Goal: Task Accomplishment & Management: Manage account settings

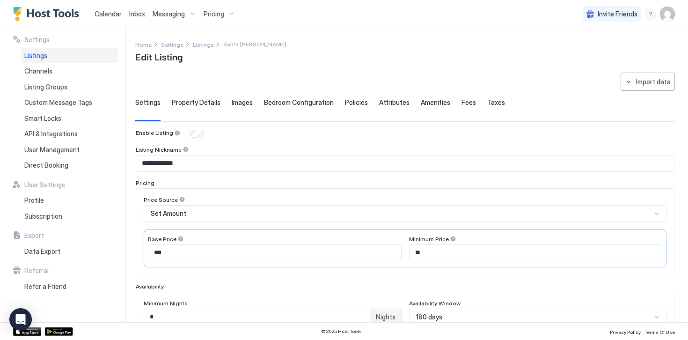
scroll to position [263, 0]
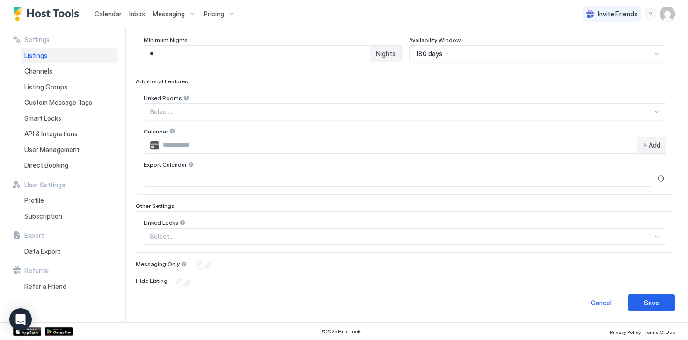
click at [57, 11] on img "Host Tools Logo" at bounding box center [48, 14] width 70 height 14
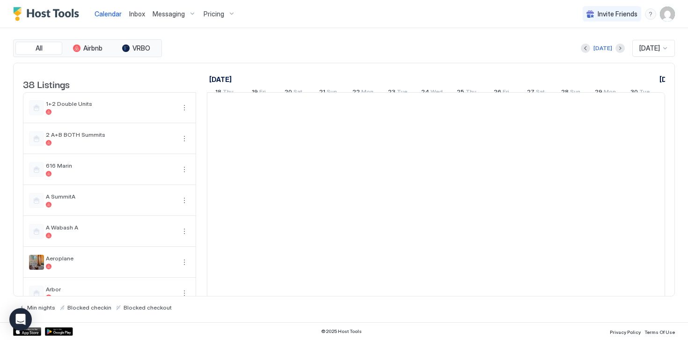
scroll to position [0, 520]
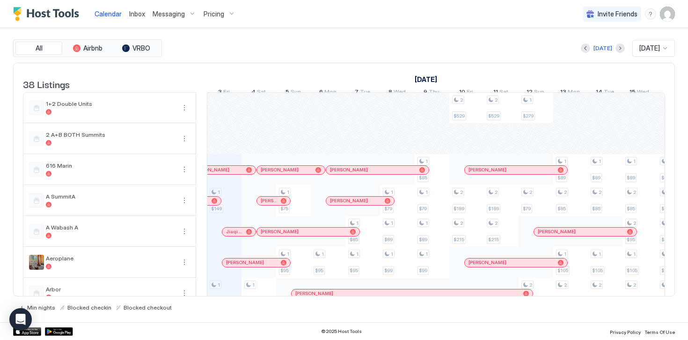
click at [672, 11] on img "User profile" at bounding box center [667, 14] width 15 height 15
click at [592, 49] on span "Settings" at bounding box center [582, 52] width 25 height 8
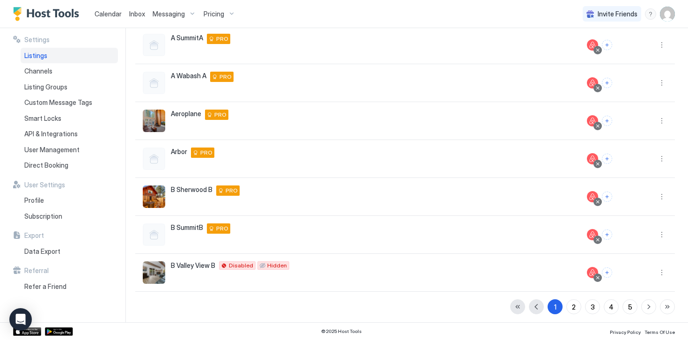
scroll to position [207, 0]
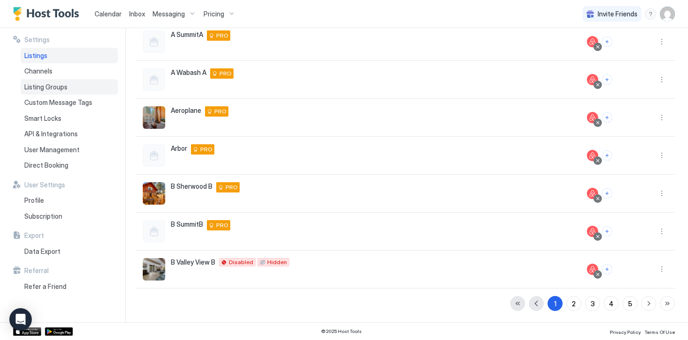
click at [56, 90] on span "Listing Groups" at bounding box center [45, 87] width 43 height 8
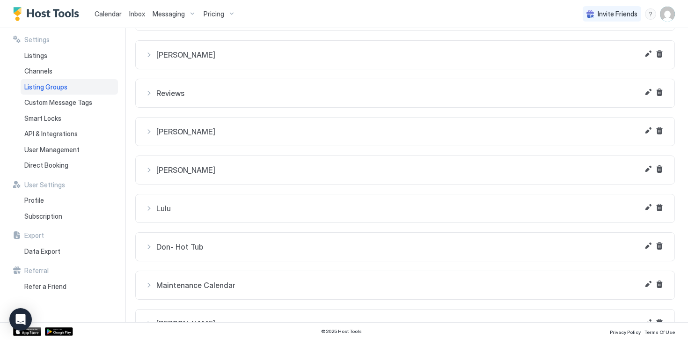
scroll to position [106, 0]
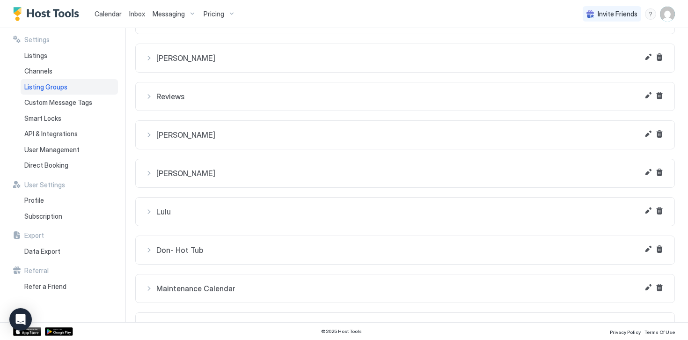
click at [149, 136] on div "[PERSON_NAME]" at bounding box center [405, 134] width 520 height 9
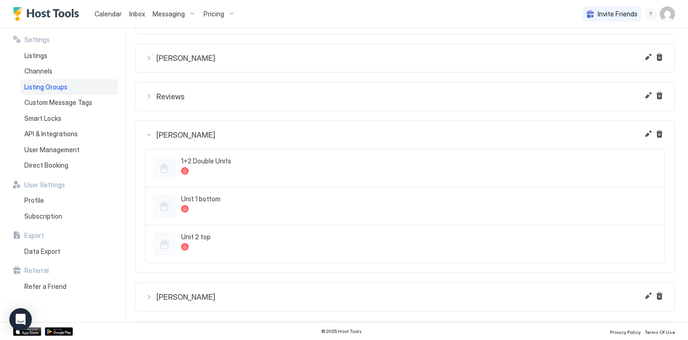
click at [149, 136] on div "[PERSON_NAME]" at bounding box center [405, 134] width 520 height 9
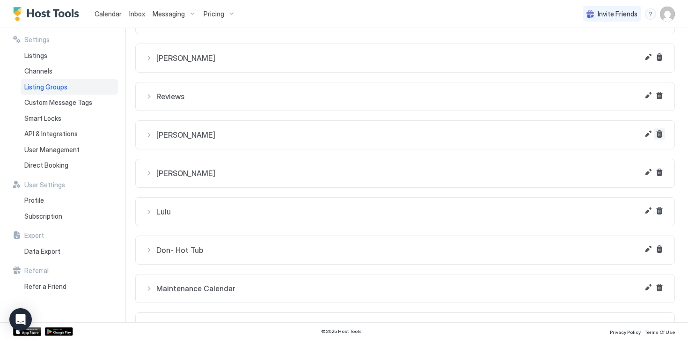
click at [658, 135] on button "Delete" at bounding box center [659, 133] width 11 height 11
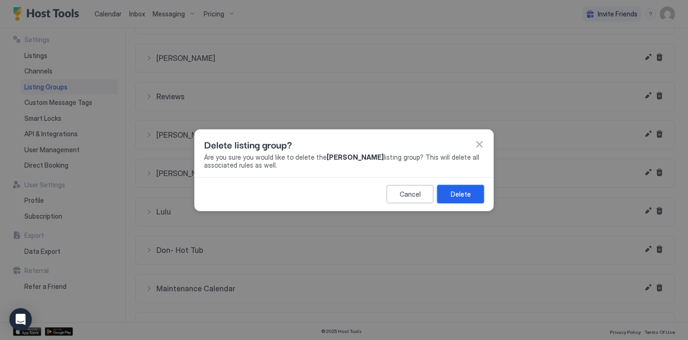
click at [460, 193] on div "Delete" at bounding box center [461, 194] width 20 height 10
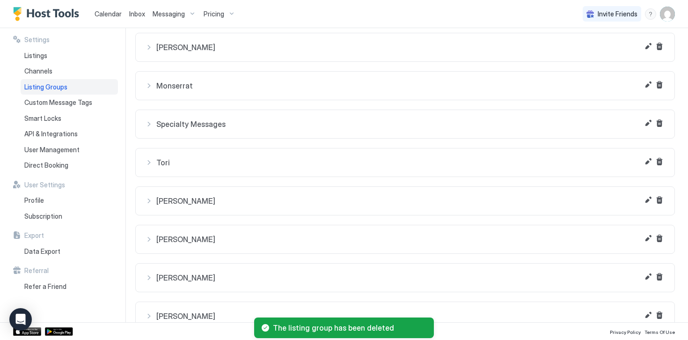
scroll to position [443, 0]
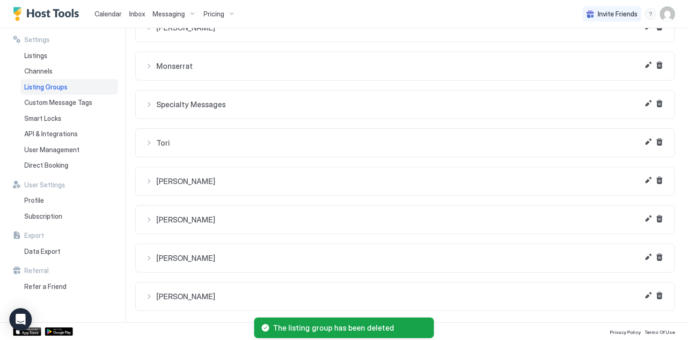
click at [147, 295] on div "[PERSON_NAME]" at bounding box center [405, 296] width 520 height 9
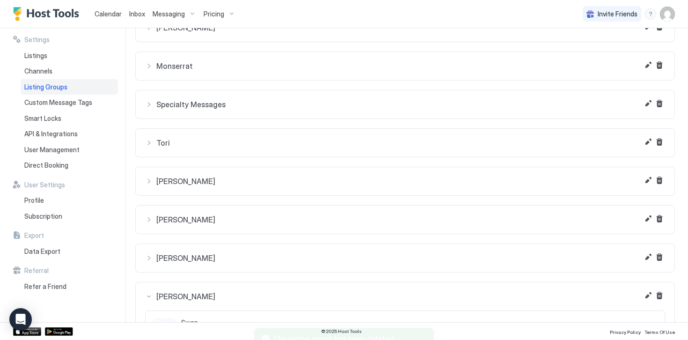
scroll to position [491, 0]
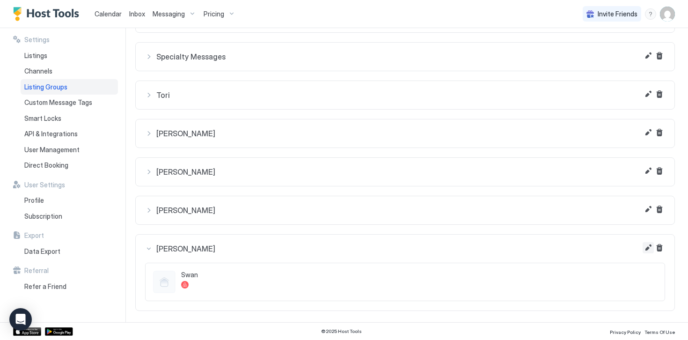
click at [647, 249] on button "Edit" at bounding box center [648, 247] width 11 height 11
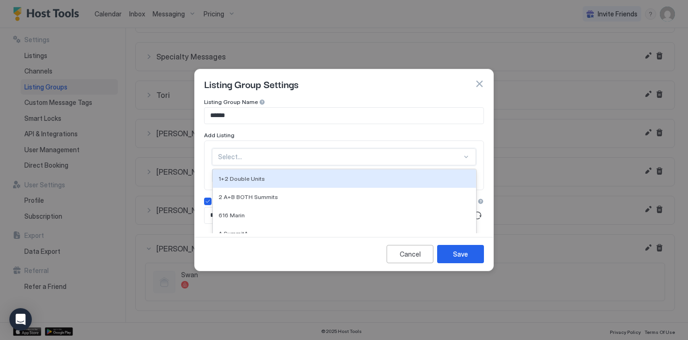
click at [245, 158] on div "1+2 Double Units, 1 of 37. 37 results available. Use Up and Down to choose opti…" at bounding box center [344, 156] width 264 height 17
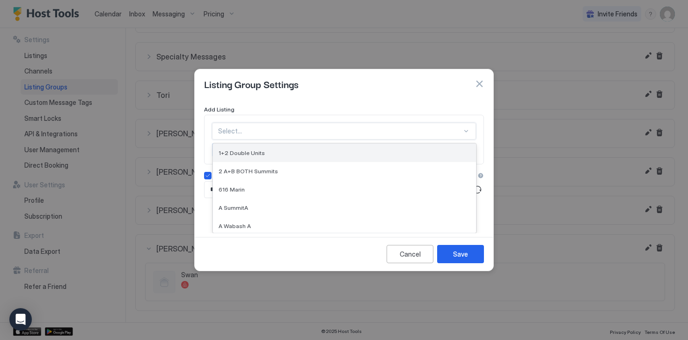
click at [245, 156] on span "1+2 Double Units" at bounding box center [242, 152] width 46 height 7
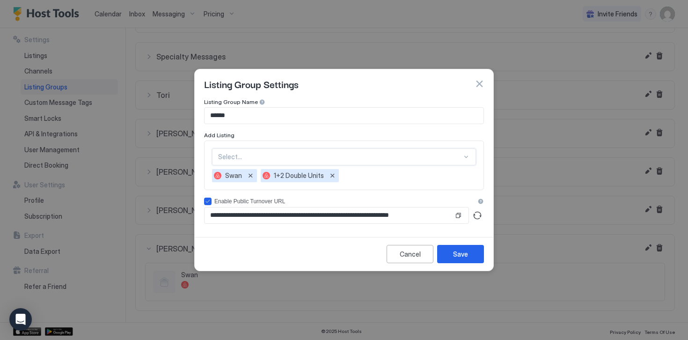
click at [247, 157] on div "option 1+2 Double Units, selected. Select..." at bounding box center [344, 156] width 264 height 17
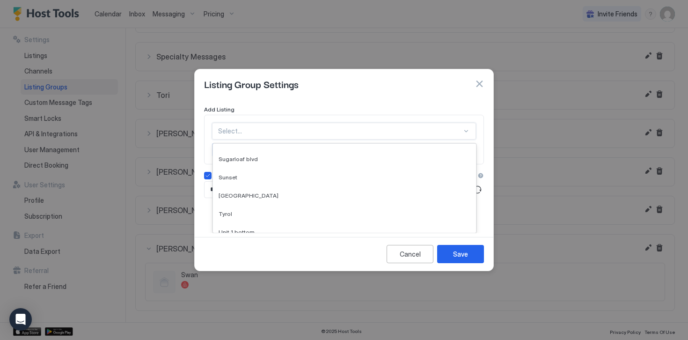
scroll to position [568, 0]
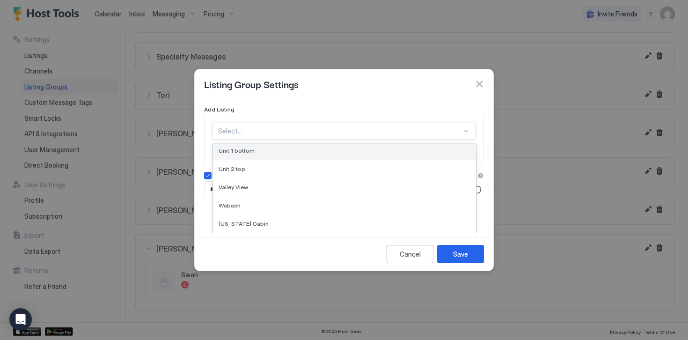
click at [229, 153] on span "Unit 1 bottom" at bounding box center [237, 150] width 36 height 7
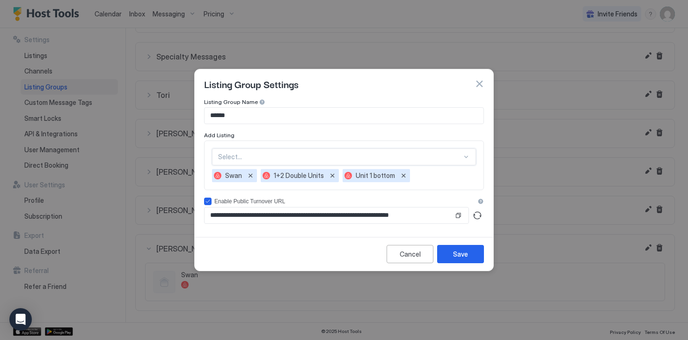
click at [238, 157] on div "option Unit 1 bottom, selected. Select..." at bounding box center [344, 156] width 264 height 17
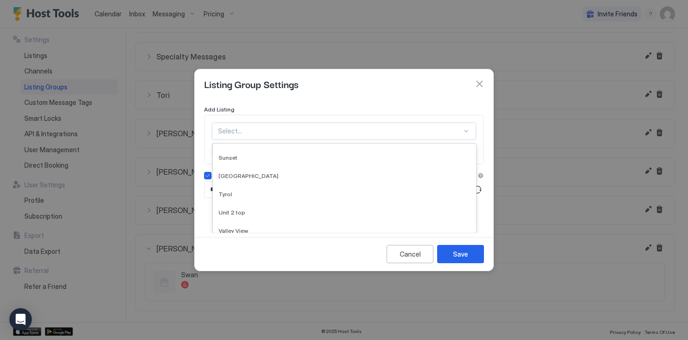
scroll to position [550, 0]
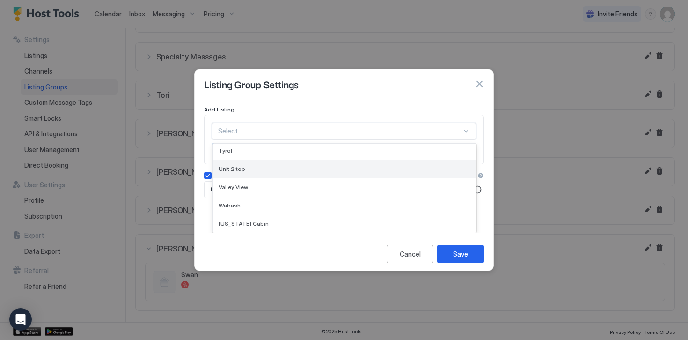
click at [224, 168] on span "Unit 2 top" at bounding box center [232, 168] width 27 height 7
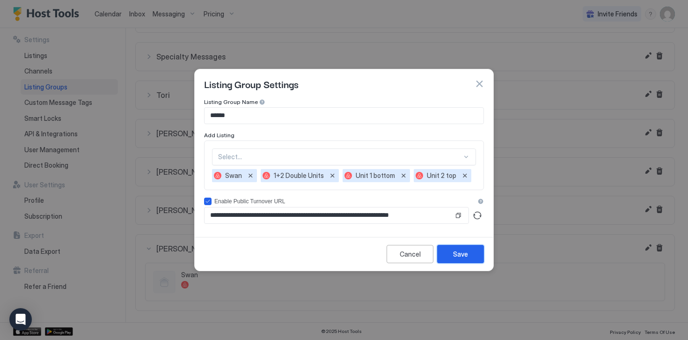
click at [461, 254] on div "Save" at bounding box center [460, 254] width 15 height 10
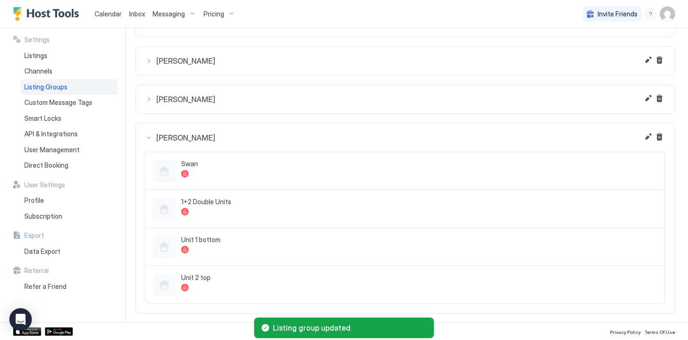
scroll to position [605, 0]
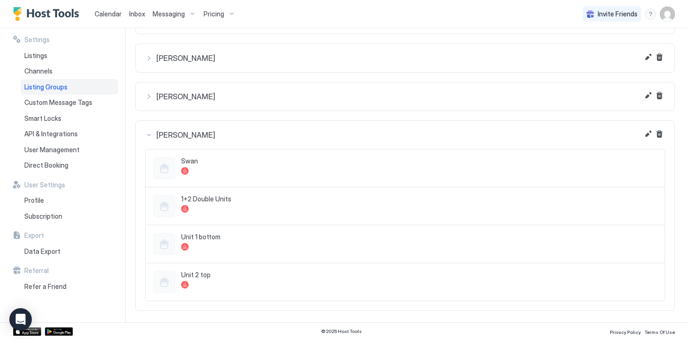
click at [157, 16] on span "Messaging" at bounding box center [169, 14] width 32 height 8
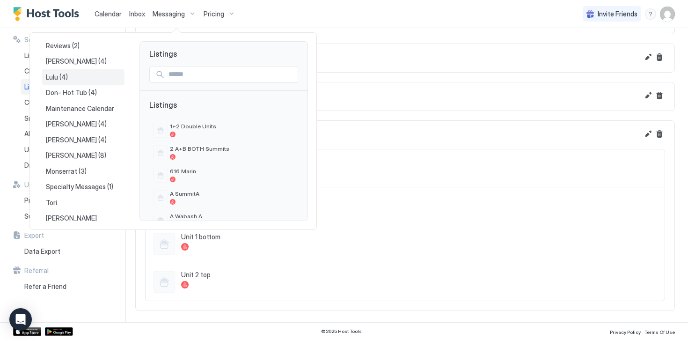
scroll to position [137, 0]
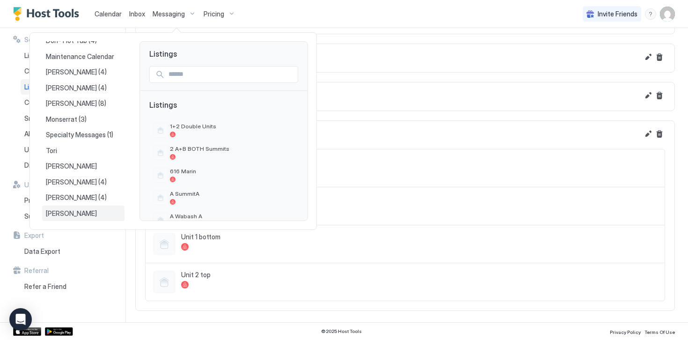
click at [58, 212] on span "[PERSON_NAME]" at bounding box center [72, 213] width 52 height 8
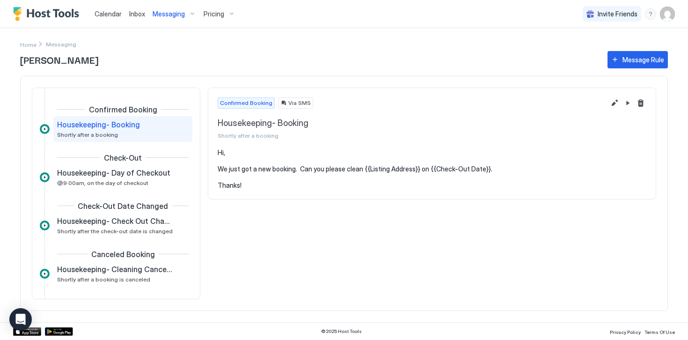
click at [65, 14] on img "Host Tools Logo" at bounding box center [48, 14] width 70 height 14
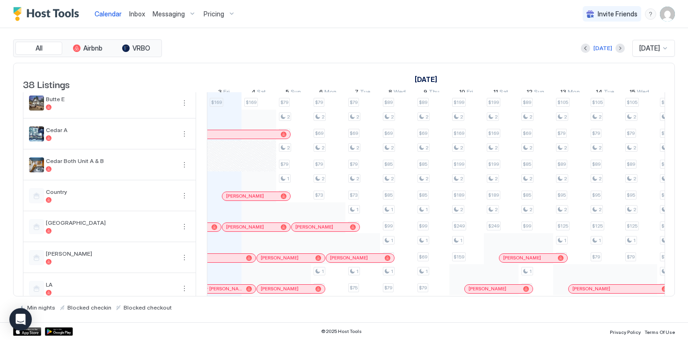
scroll to position [443, 0]
